Goal: Transaction & Acquisition: Purchase product/service

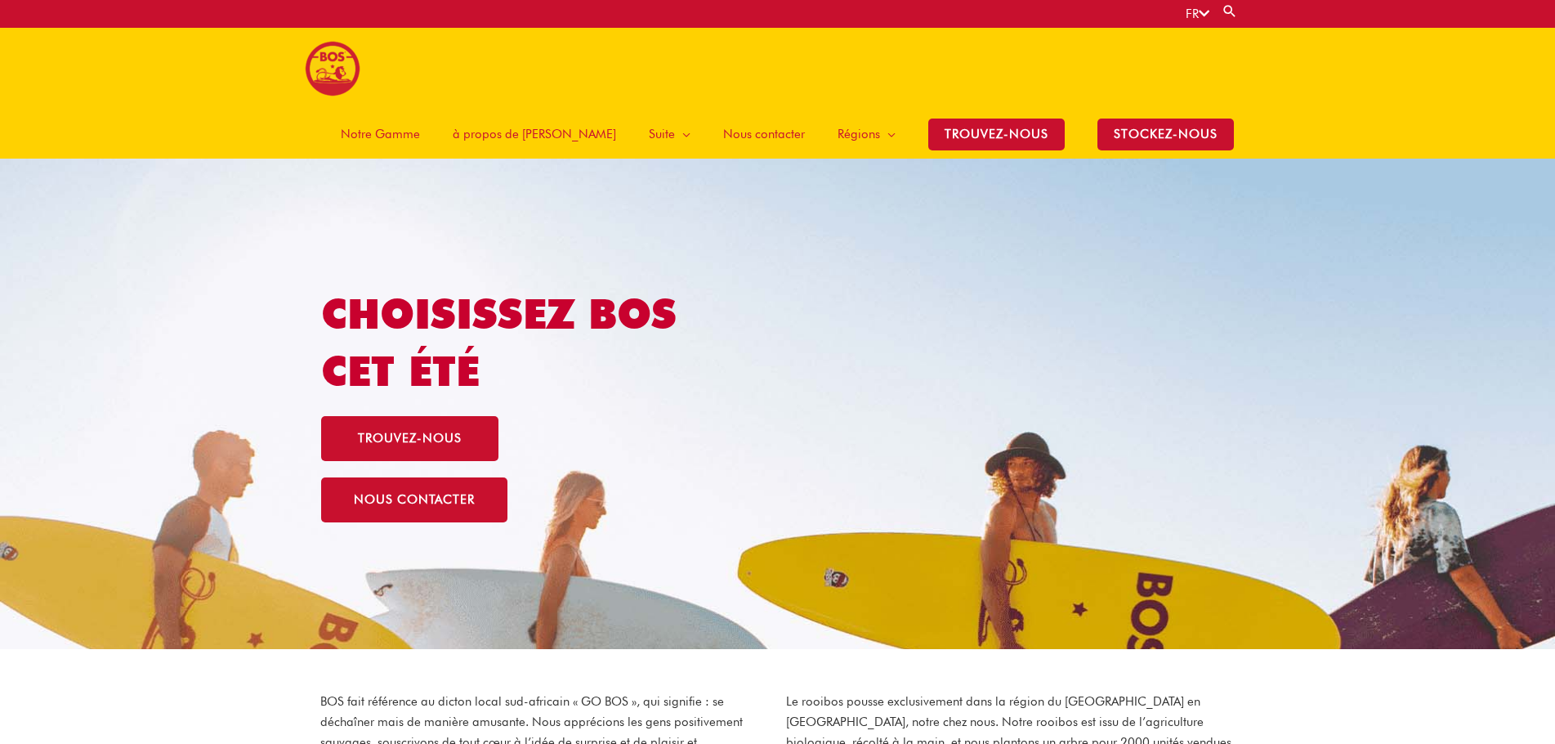
drag, startPoint x: 0, startPoint y: 0, endPoint x: 463, endPoint y: 66, distance: 468.0
click at [420, 109] on span "Notre Gamme" at bounding box center [380, 133] width 79 height 49
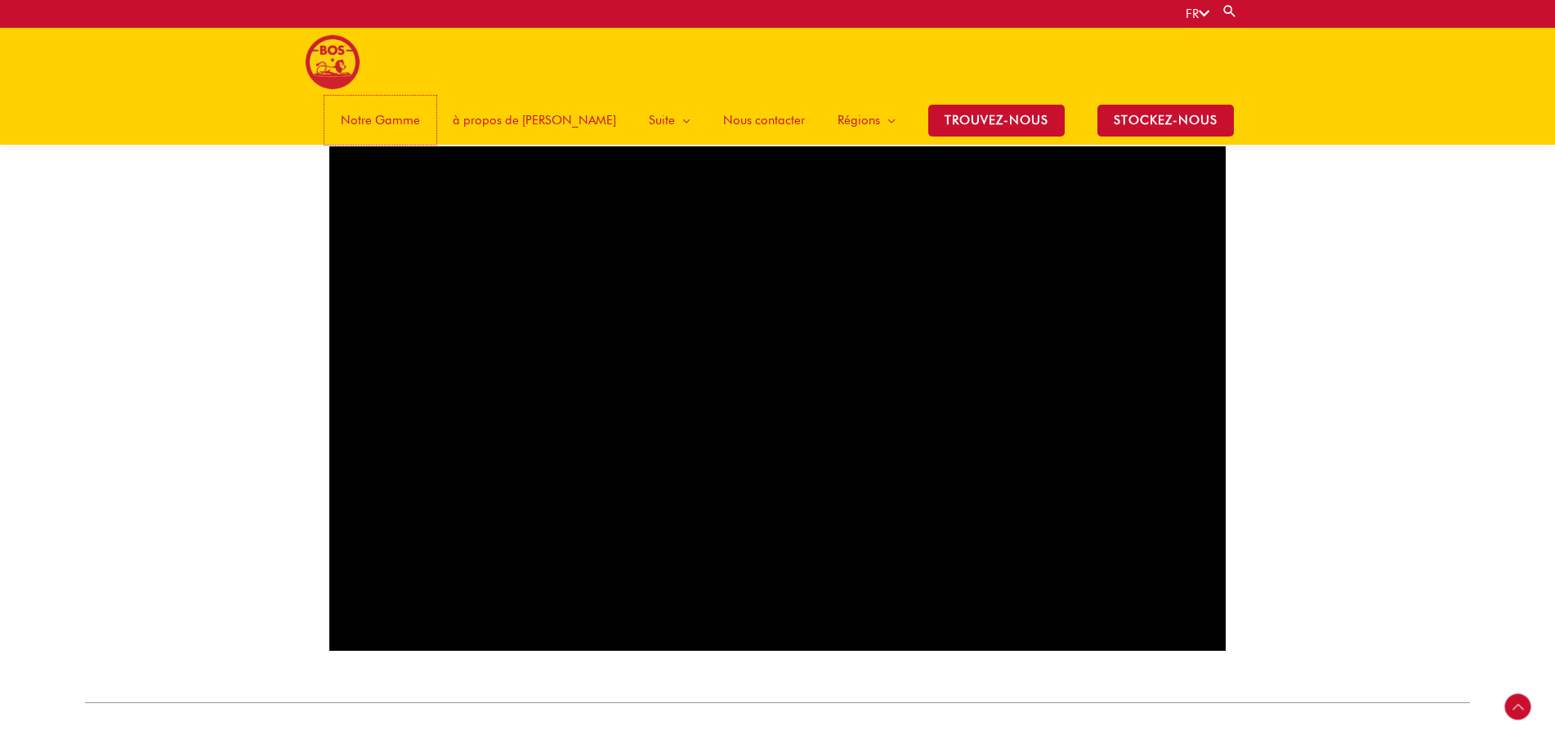
scroll to position [972, 0]
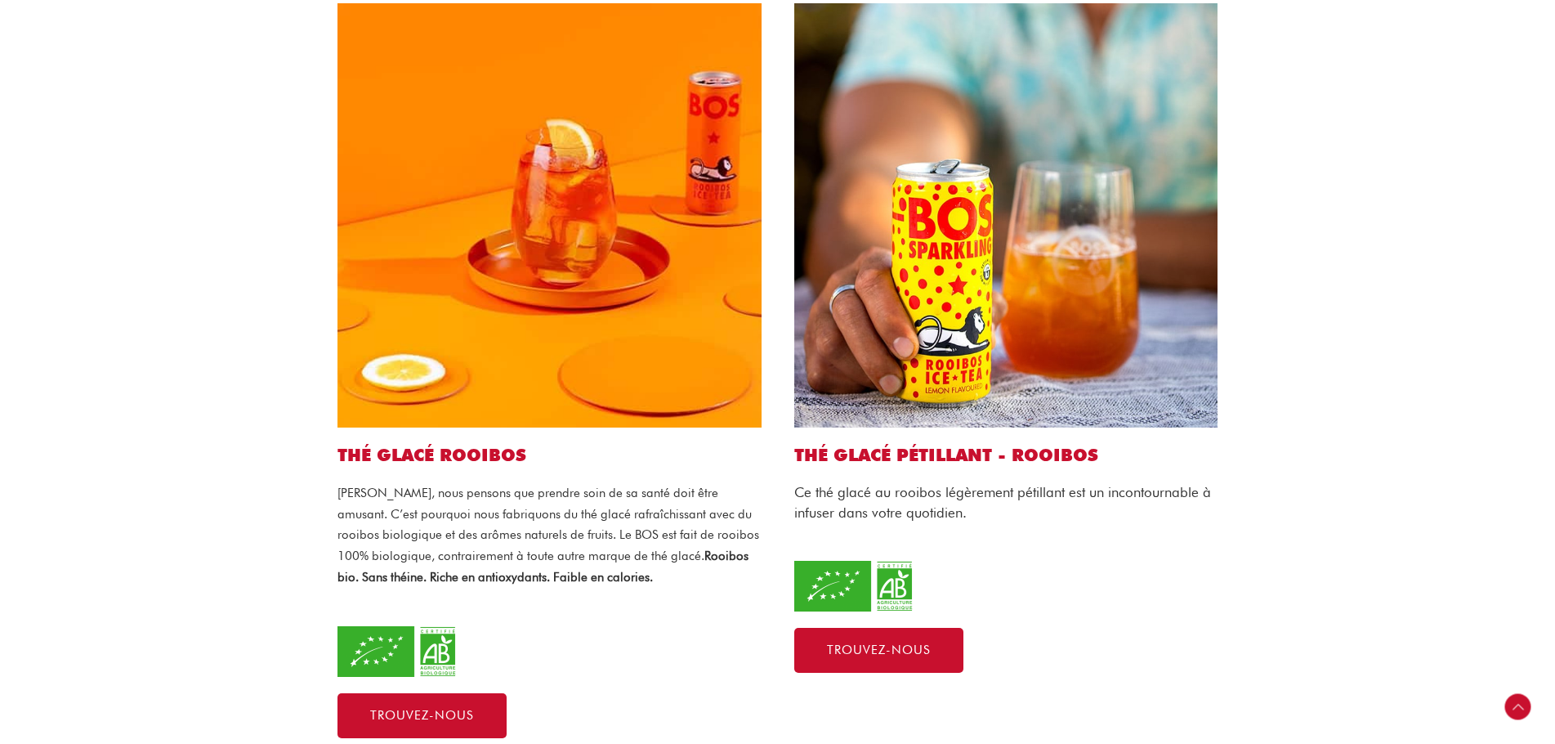
scroll to position [490, 0]
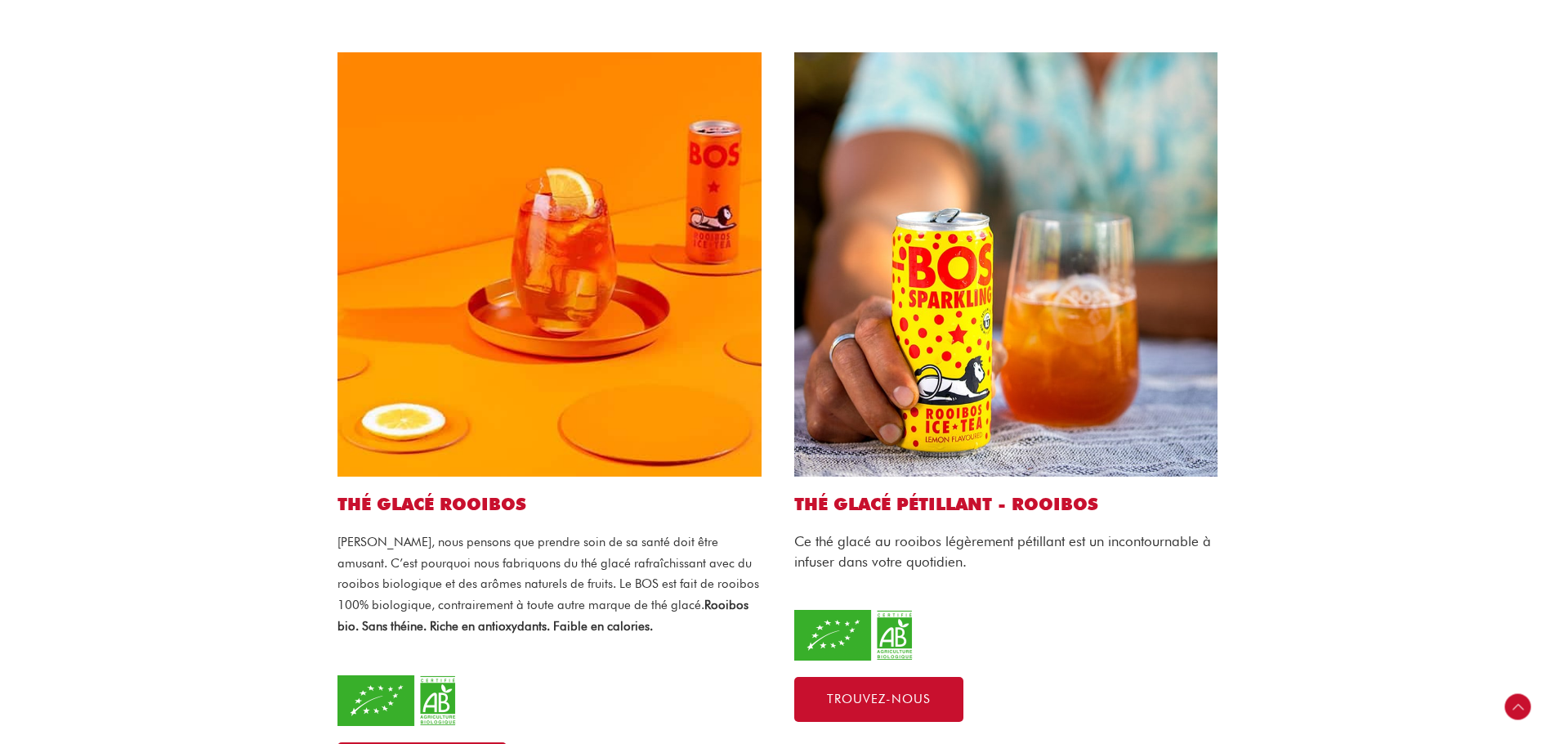
click at [623, 130] on img at bounding box center [549, 264] width 424 height 424
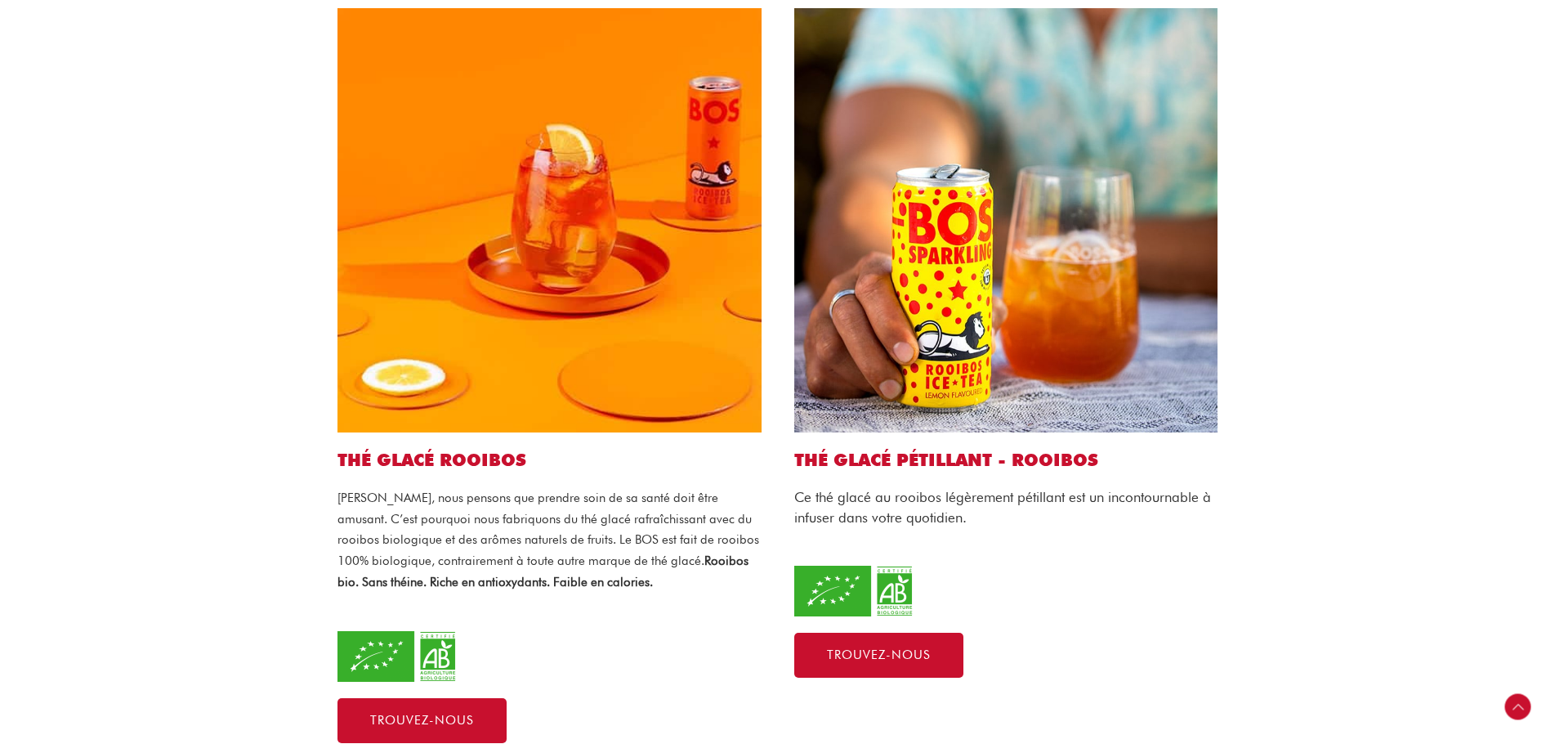
scroll to position [817, 0]
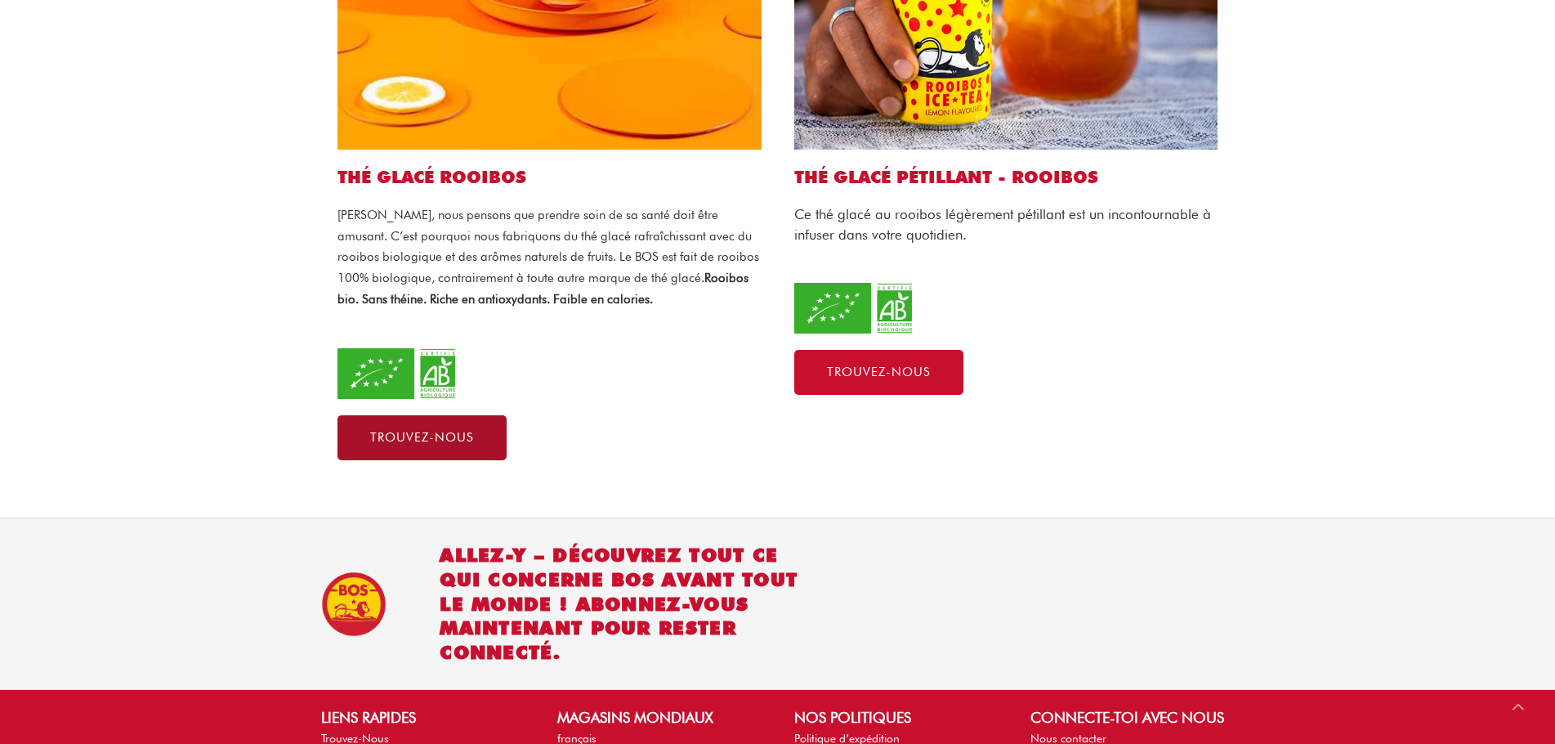
click at [456, 431] on span "Trouvez-nous" at bounding box center [422, 437] width 104 height 12
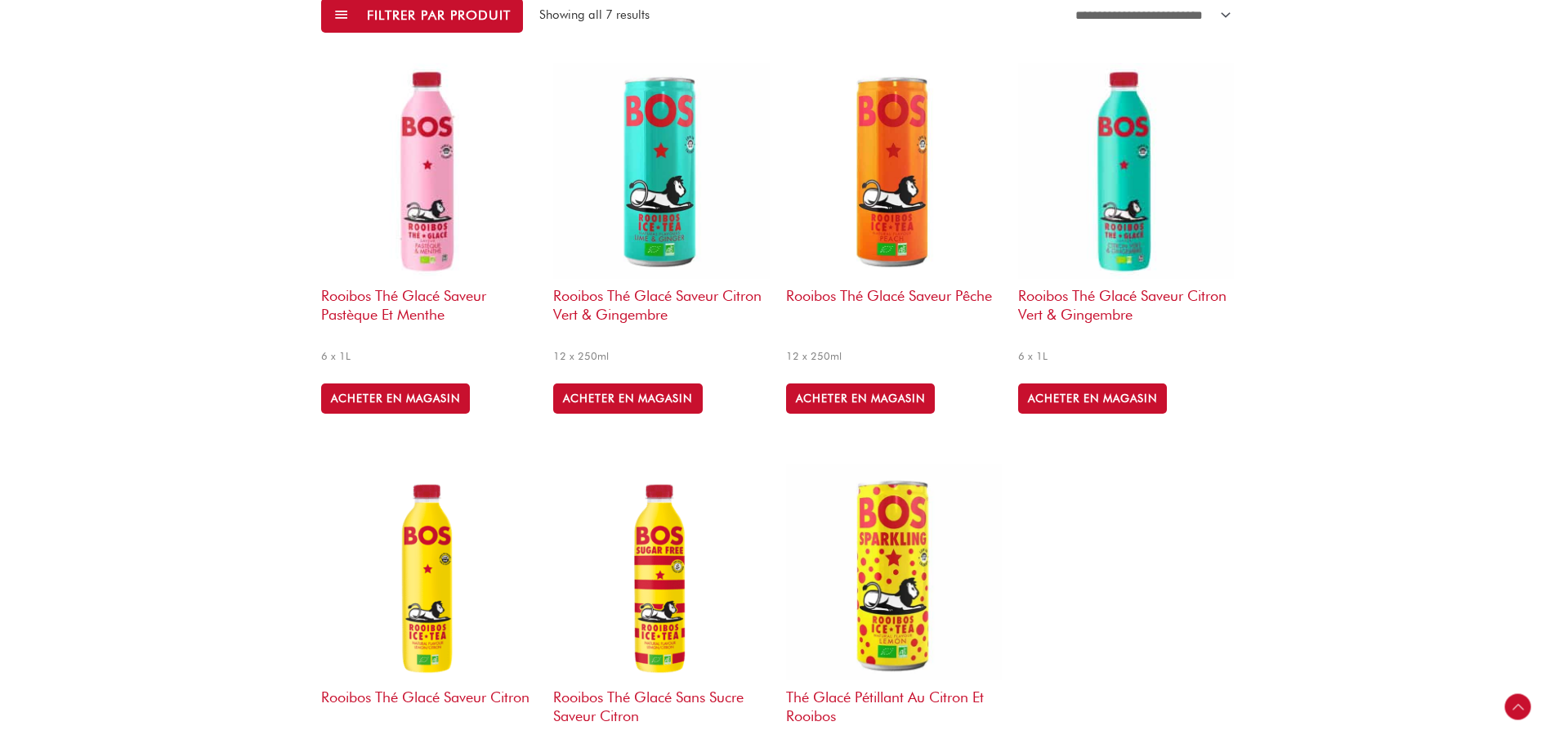
scroll to position [817, 0]
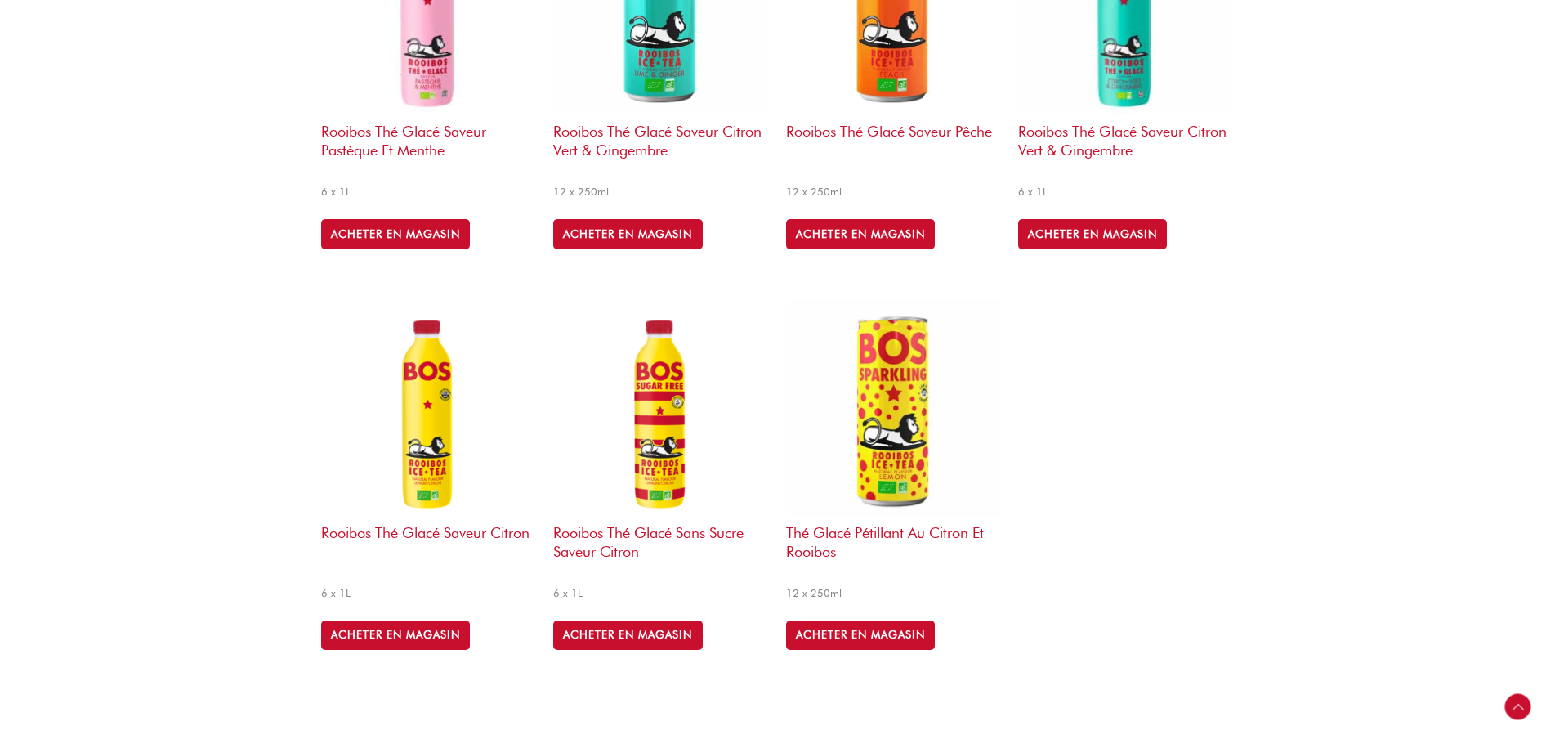
click at [667, 456] on img at bounding box center [661, 408] width 216 height 216
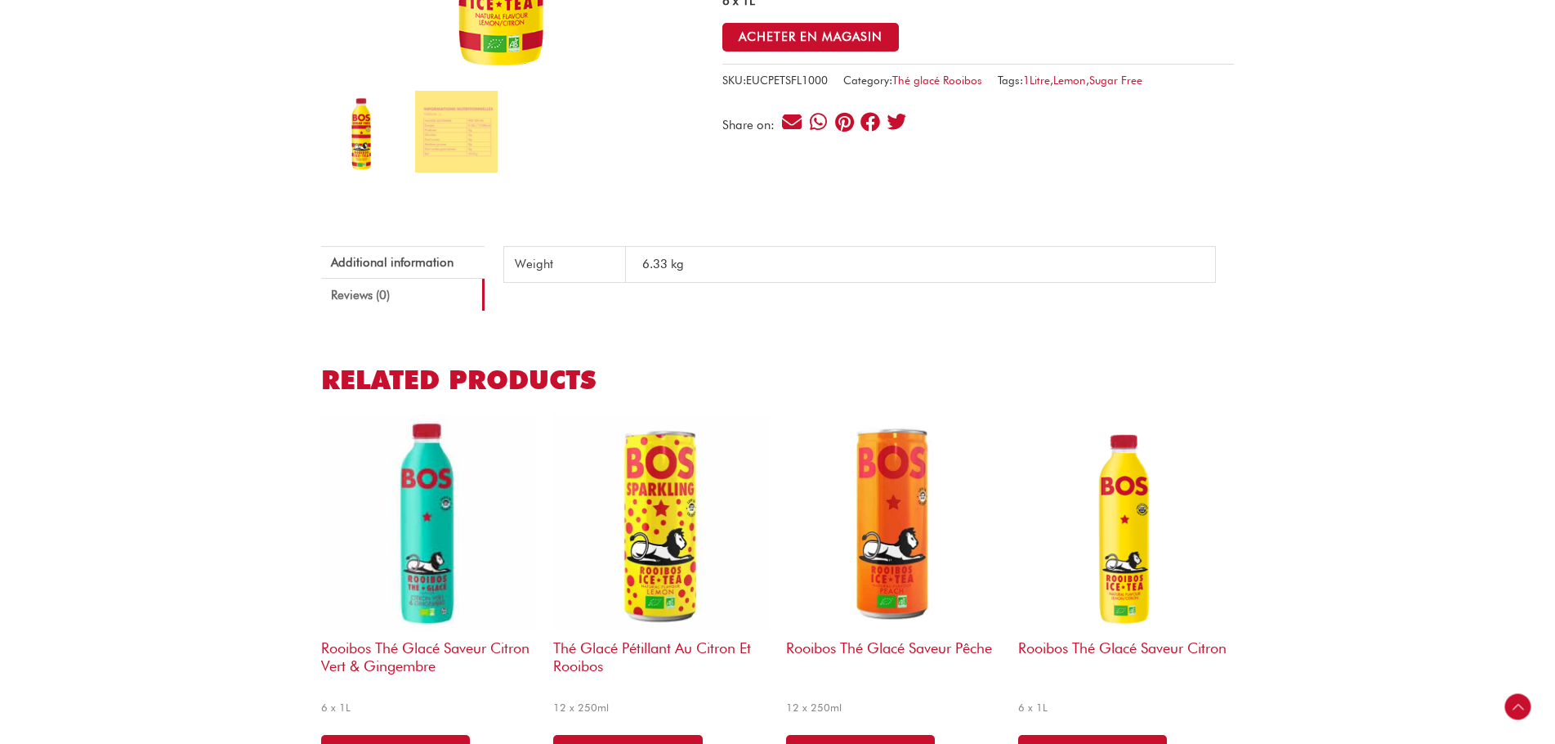
scroll to position [490, 0]
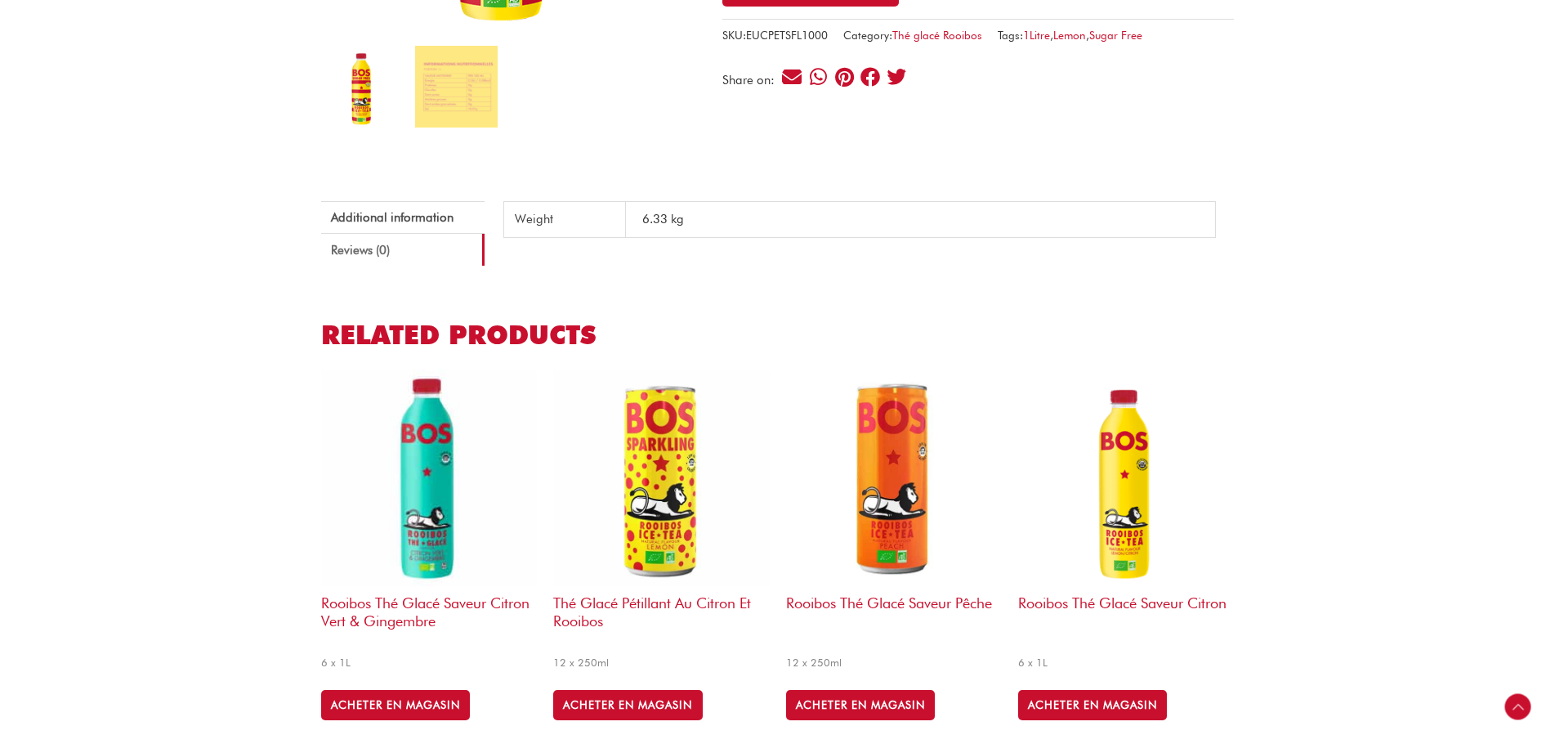
click at [365, 257] on link "Reviews (0)" at bounding box center [402, 250] width 163 height 32
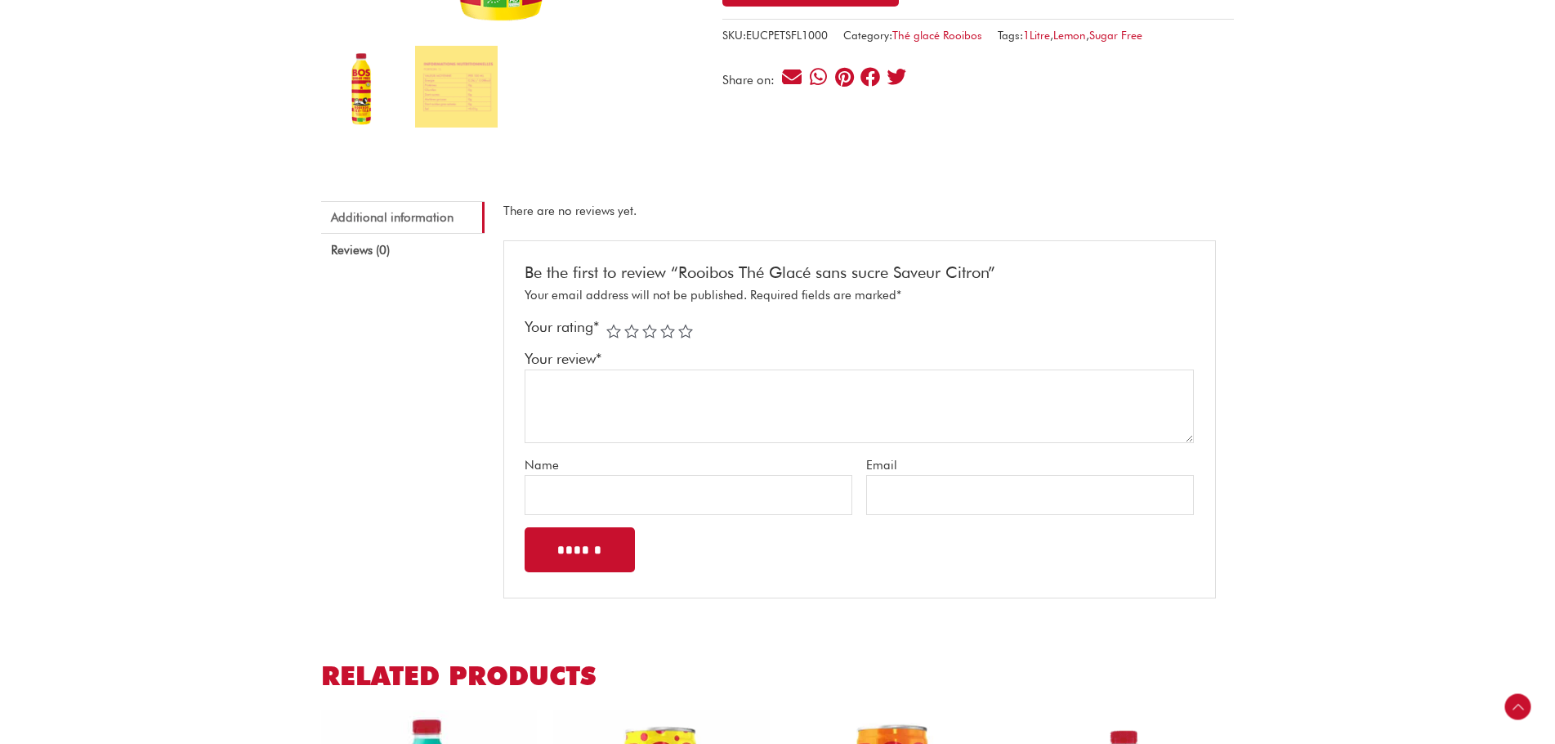
click at [391, 213] on link "Additional information" at bounding box center [402, 217] width 163 height 32
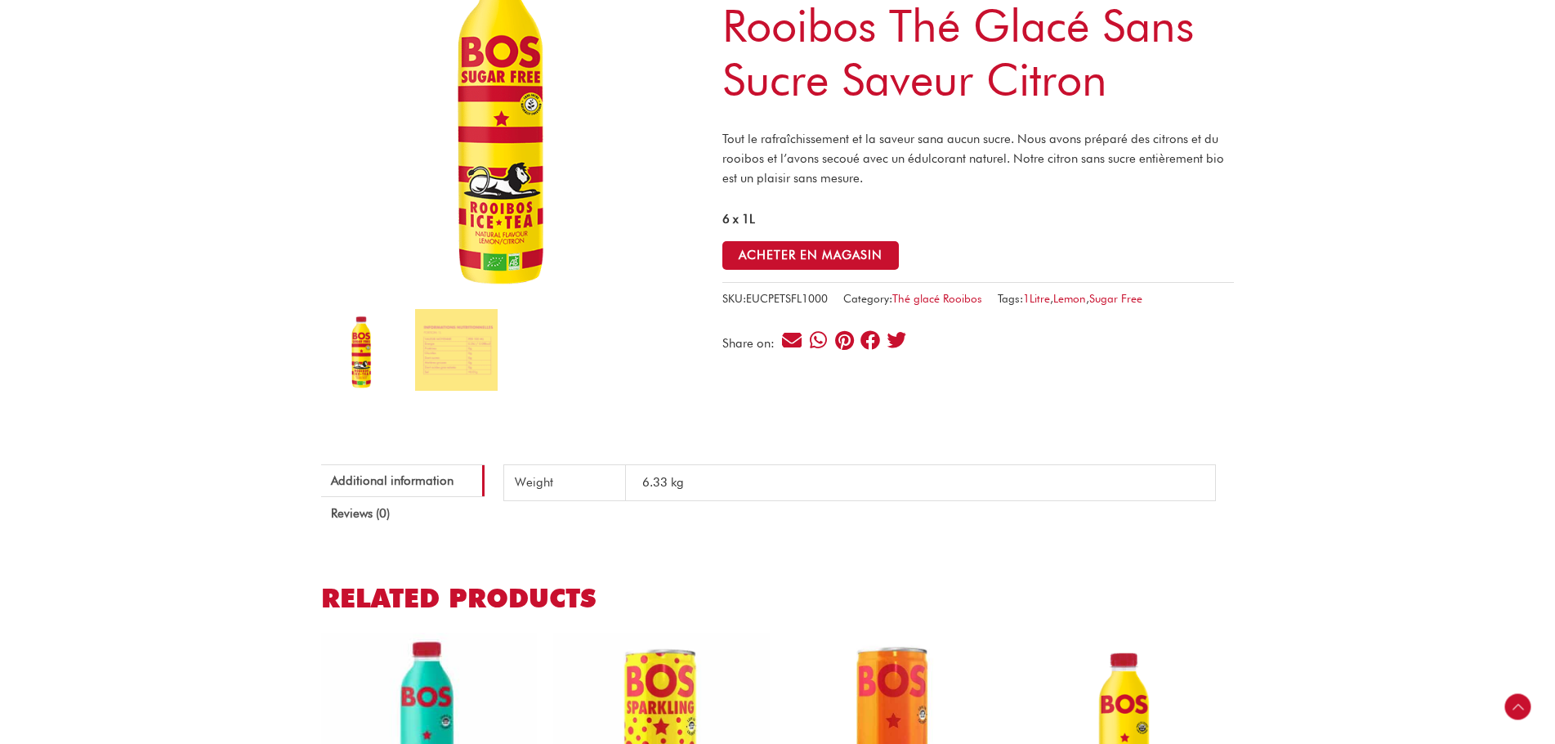
scroll to position [211, 0]
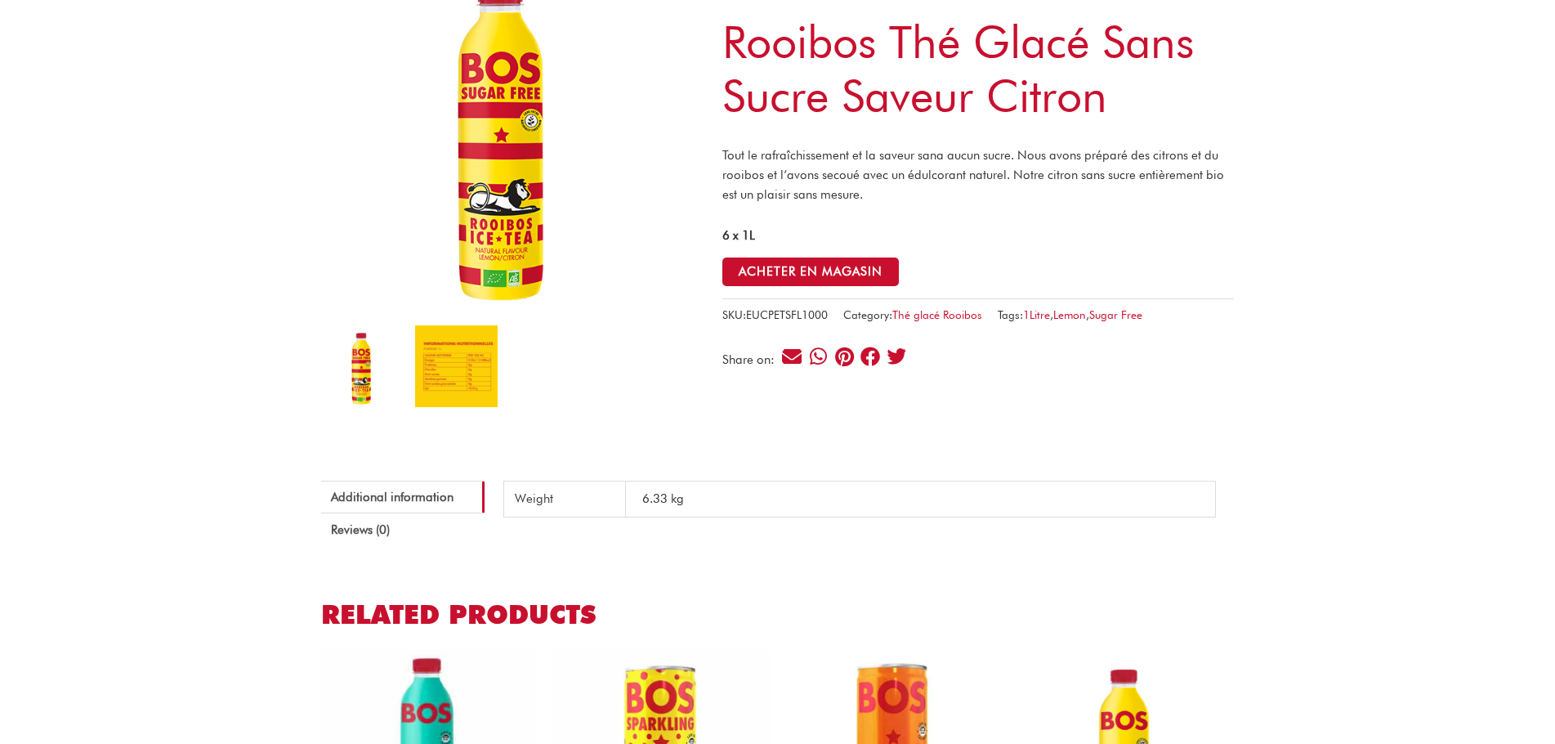
click at [461, 364] on img at bounding box center [456, 366] width 82 height 82
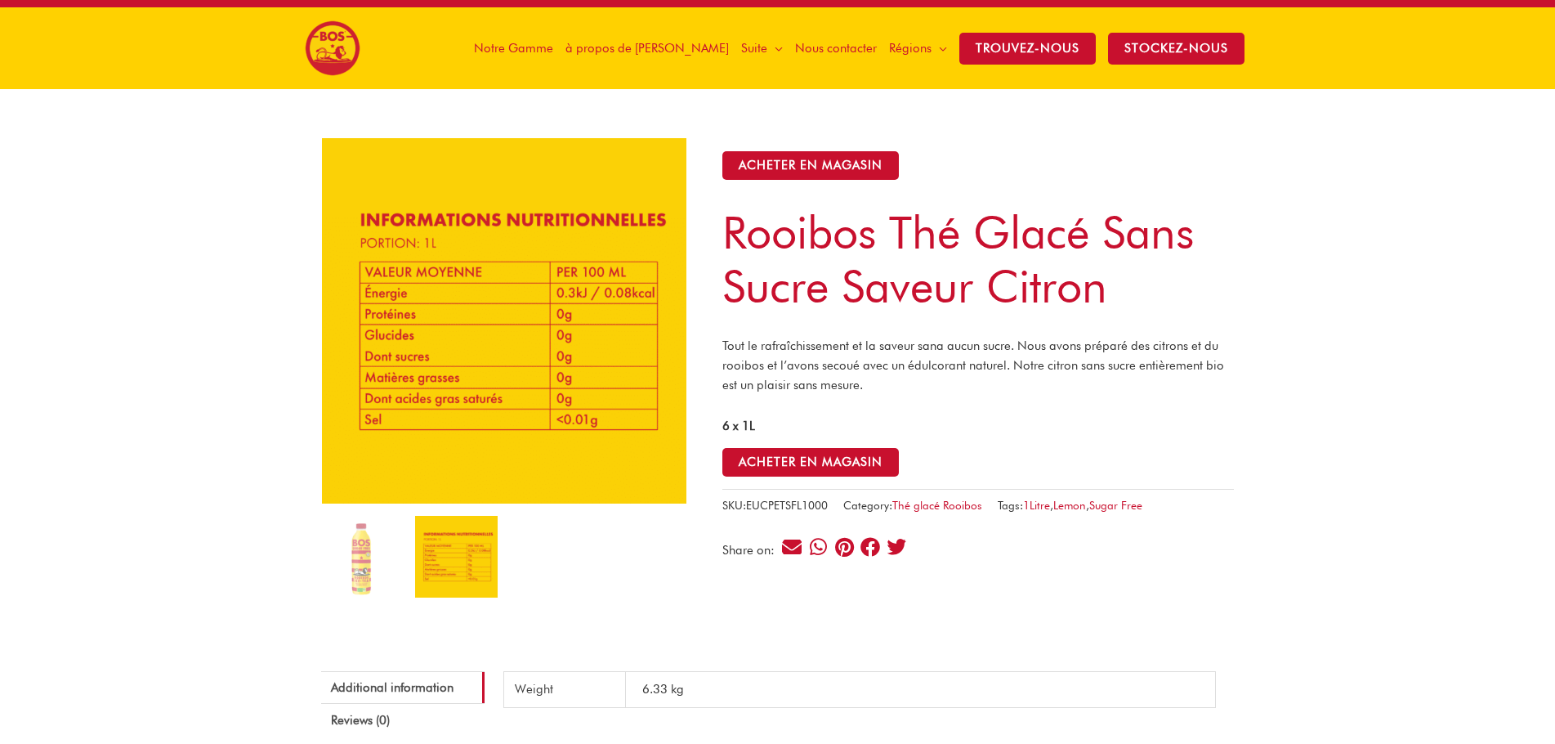
scroll to position [0, 0]
